Goal: Find contact information: Find contact information

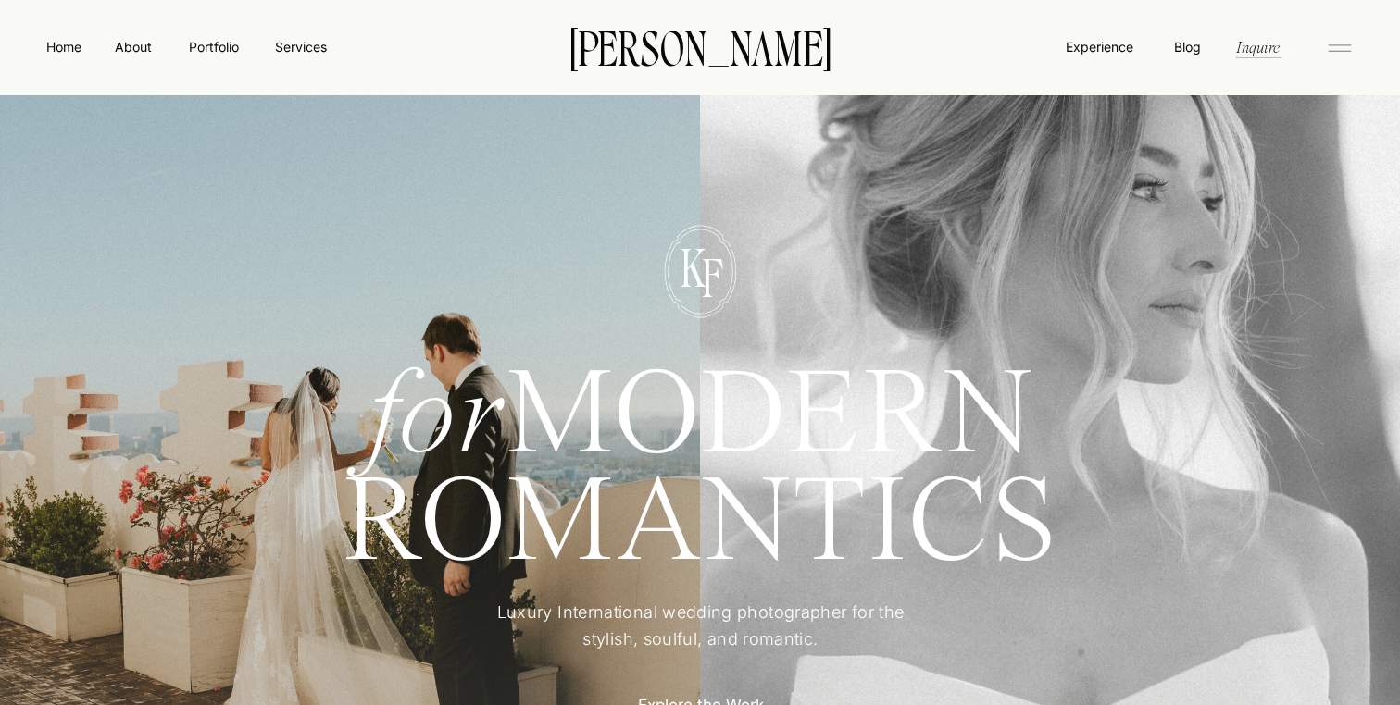
click at [1345, 52] on icon at bounding box center [1339, 48] width 37 height 30
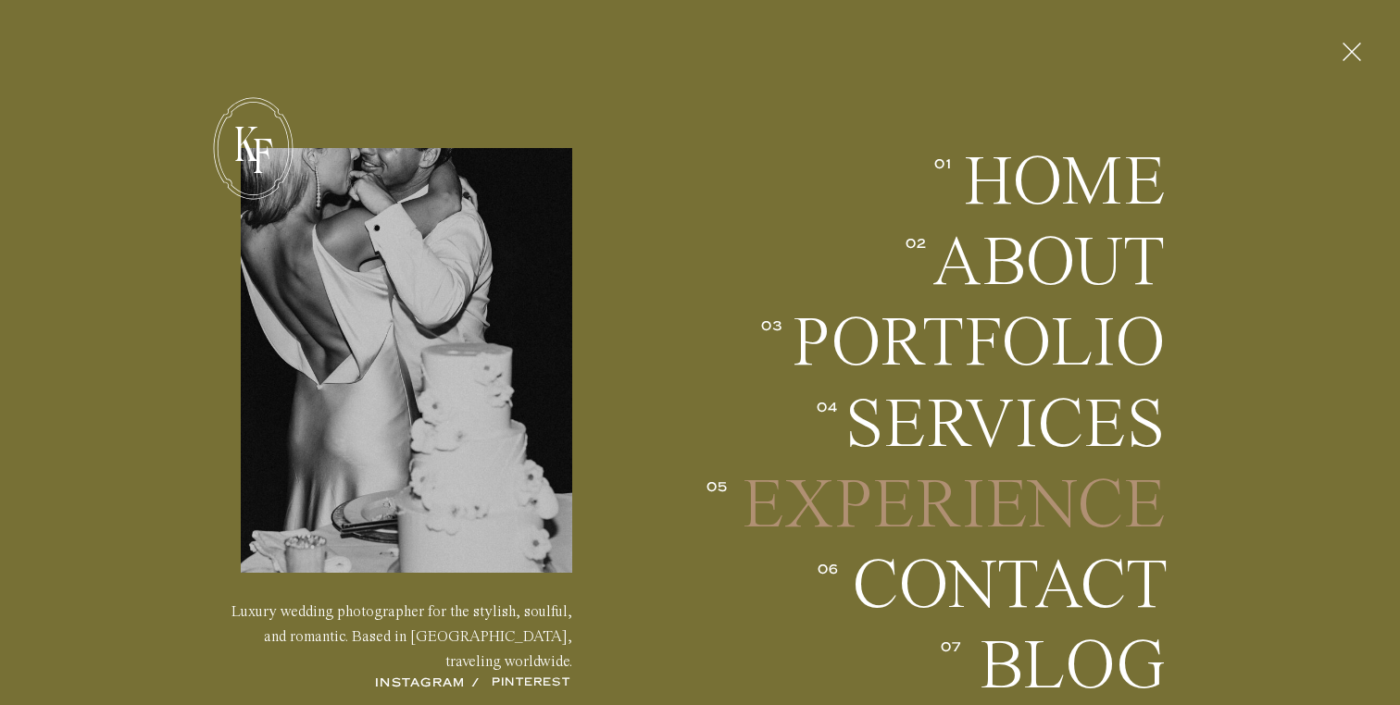
scroll to position [295, 0]
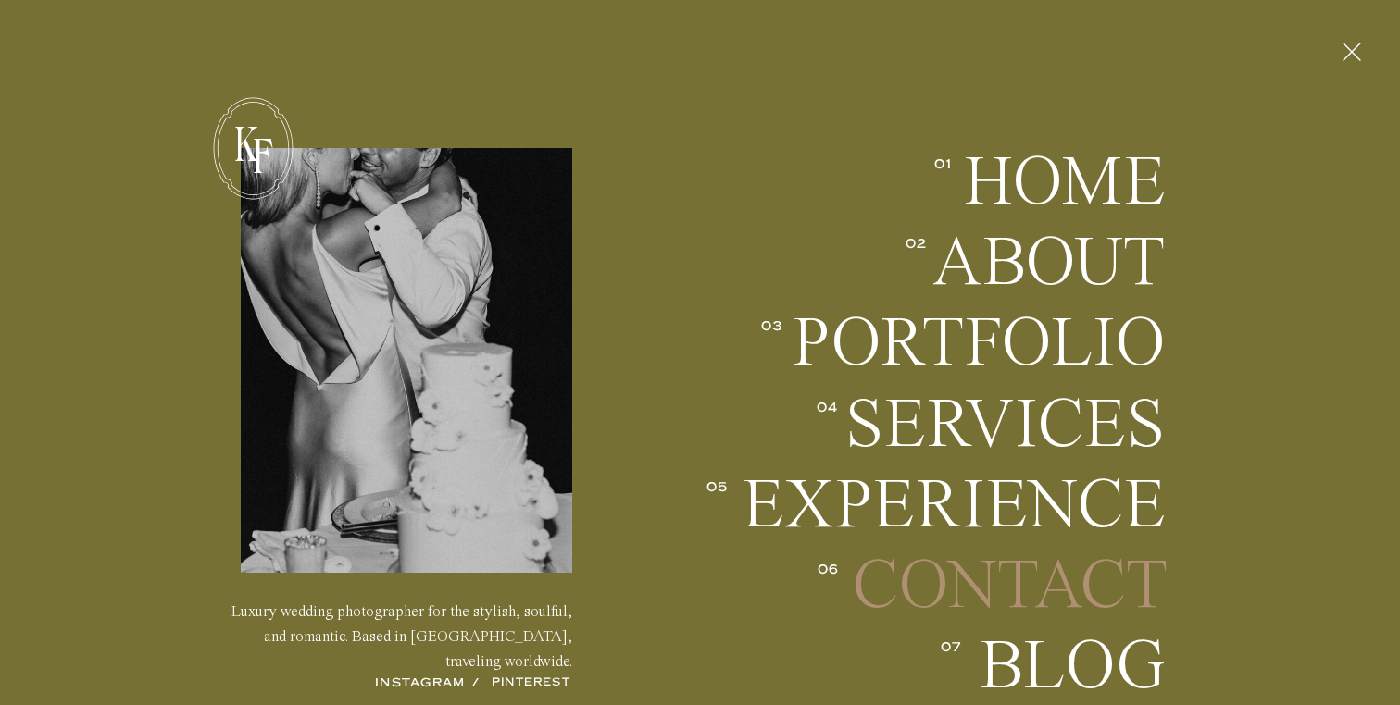
click at [957, 579] on h2 "Contact" at bounding box center [1009, 586] width 314 height 69
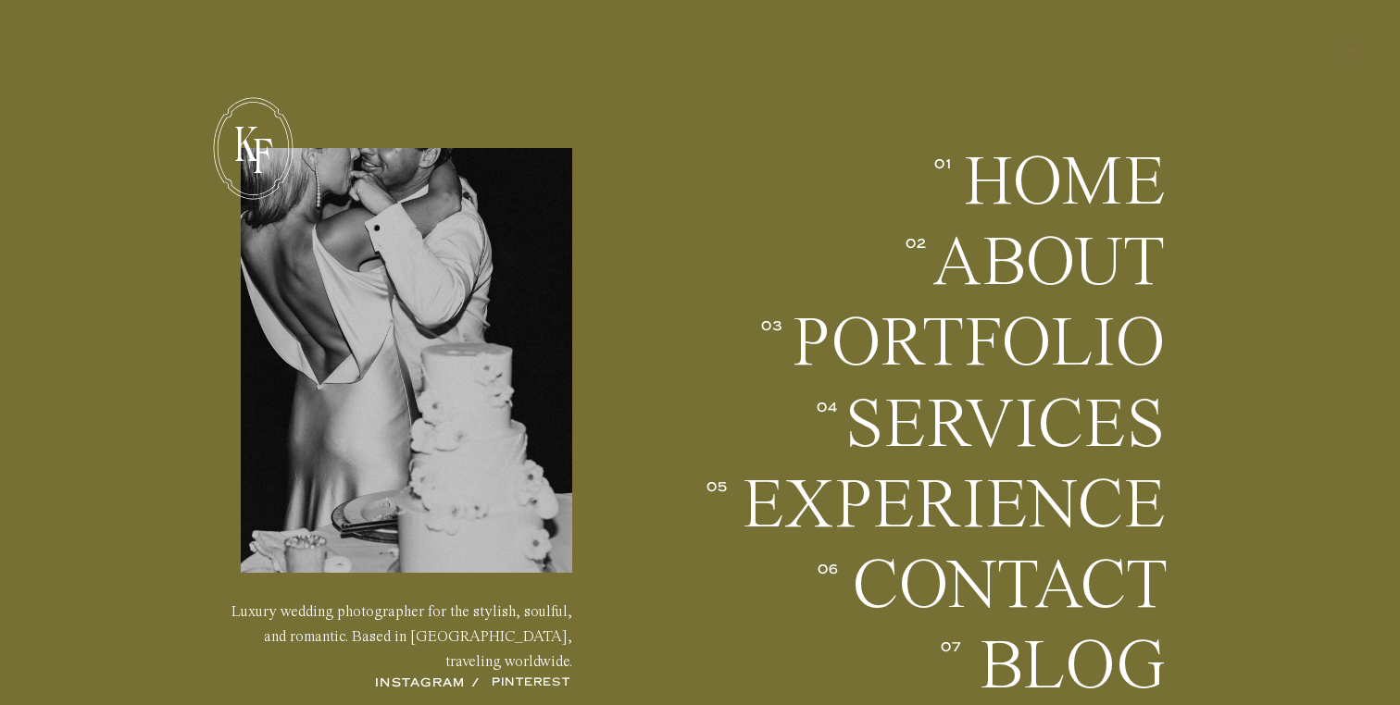
click at [1351, 49] on icon at bounding box center [1351, 52] width 31 height 48
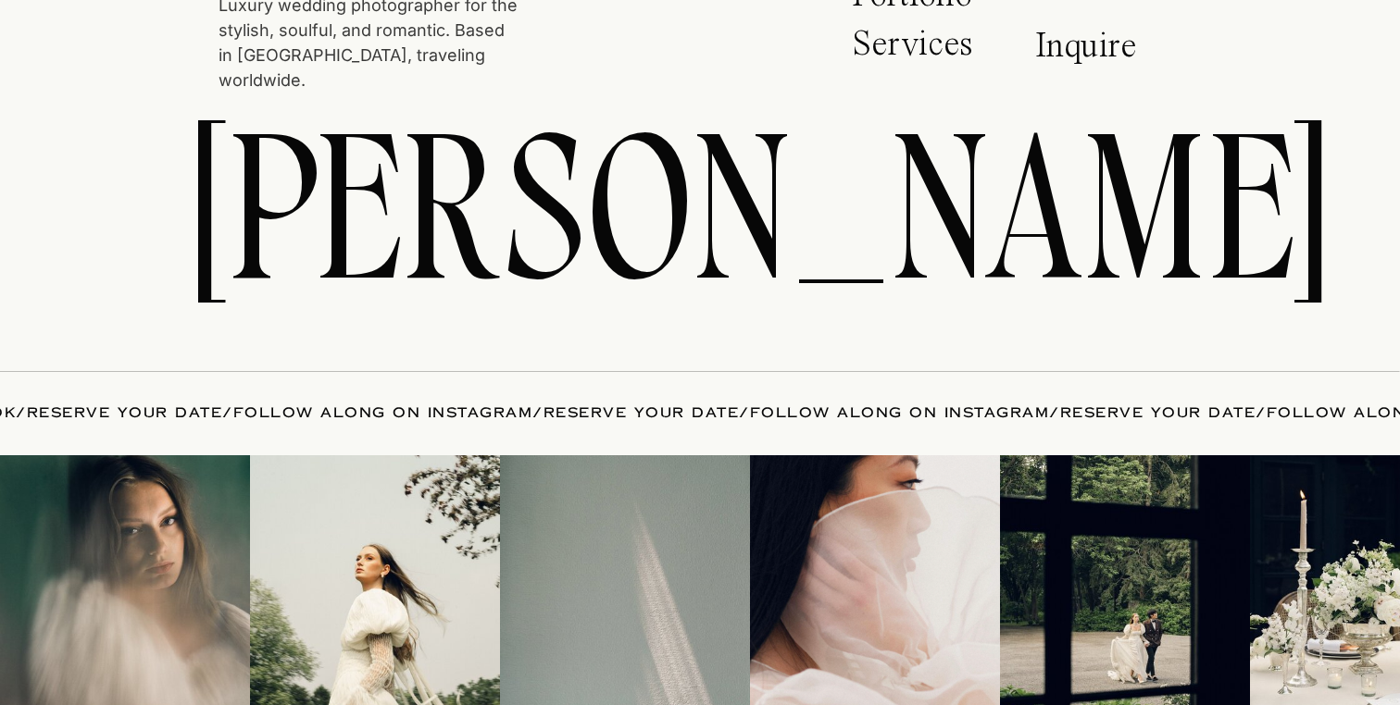
click at [566, 533] on img at bounding box center [625, 580] width 250 height 250
click at [1266, 411] on link "FOLLOW ALONG ON INSTAGRAM" at bounding box center [1416, 413] width 300 height 19
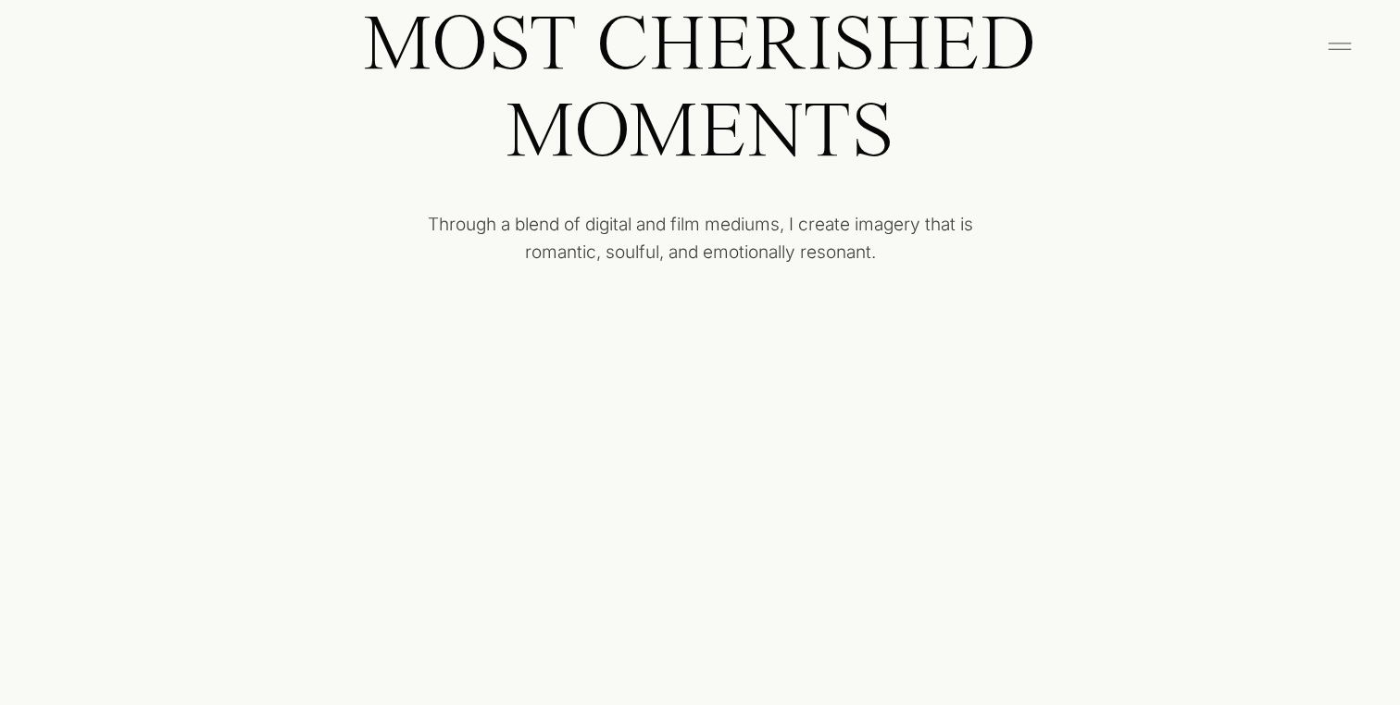
scroll to position [0, 0]
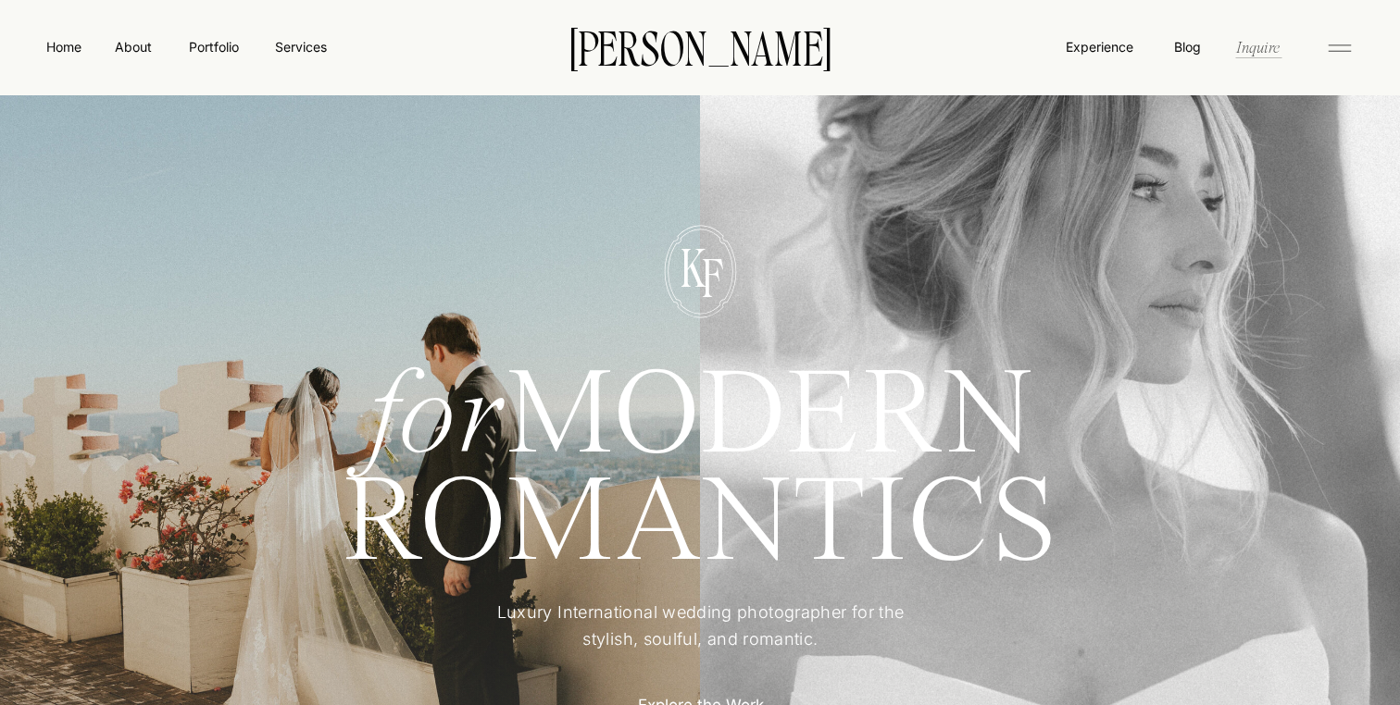
click at [1245, 48] on nav "Inquire" at bounding box center [1257, 46] width 47 height 21
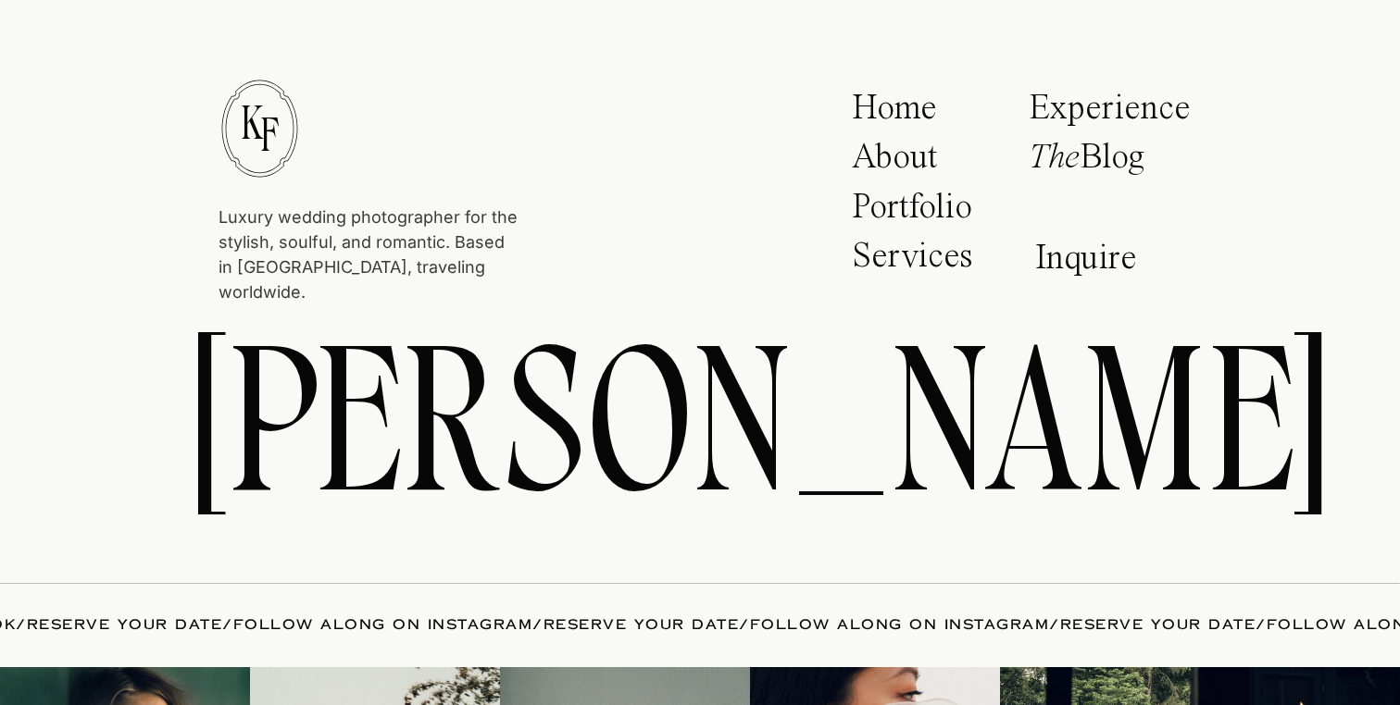
scroll to position [3157, 0]
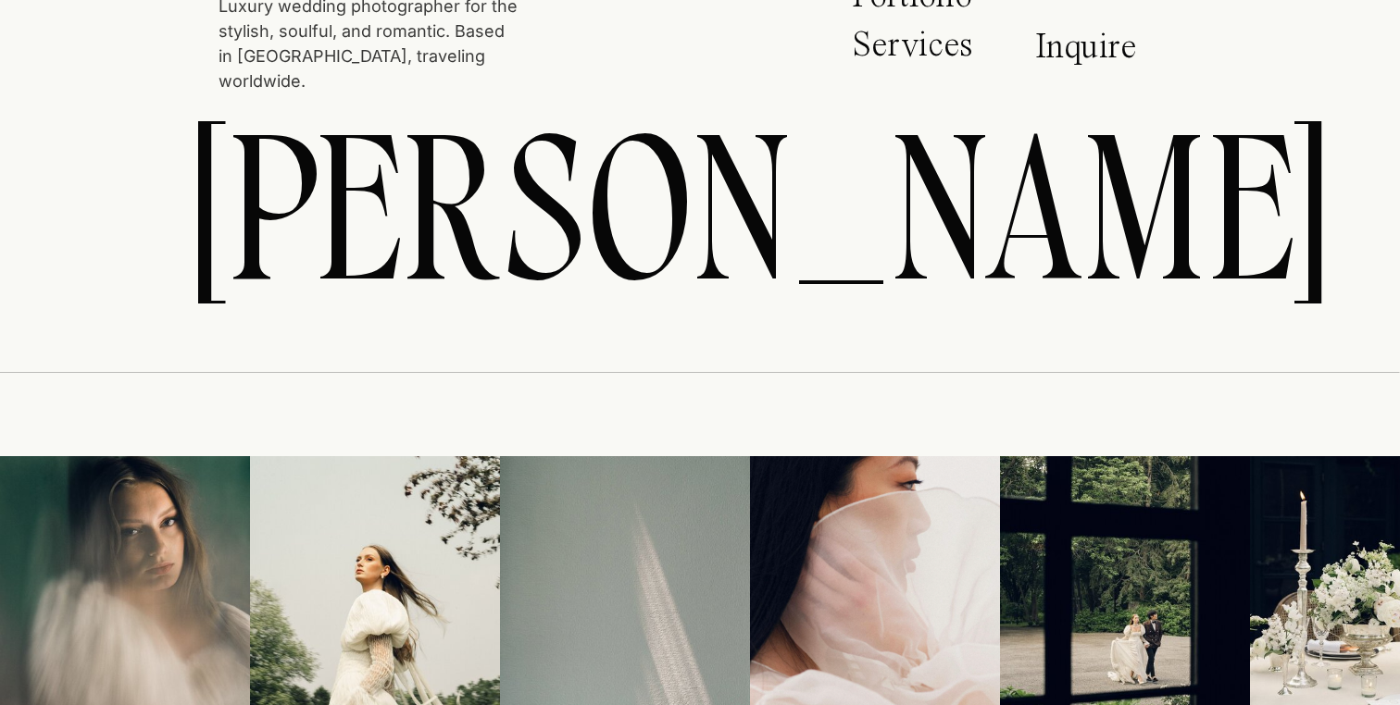
scroll to position [3368, 0]
